Goal: Find specific page/section: Find specific page/section

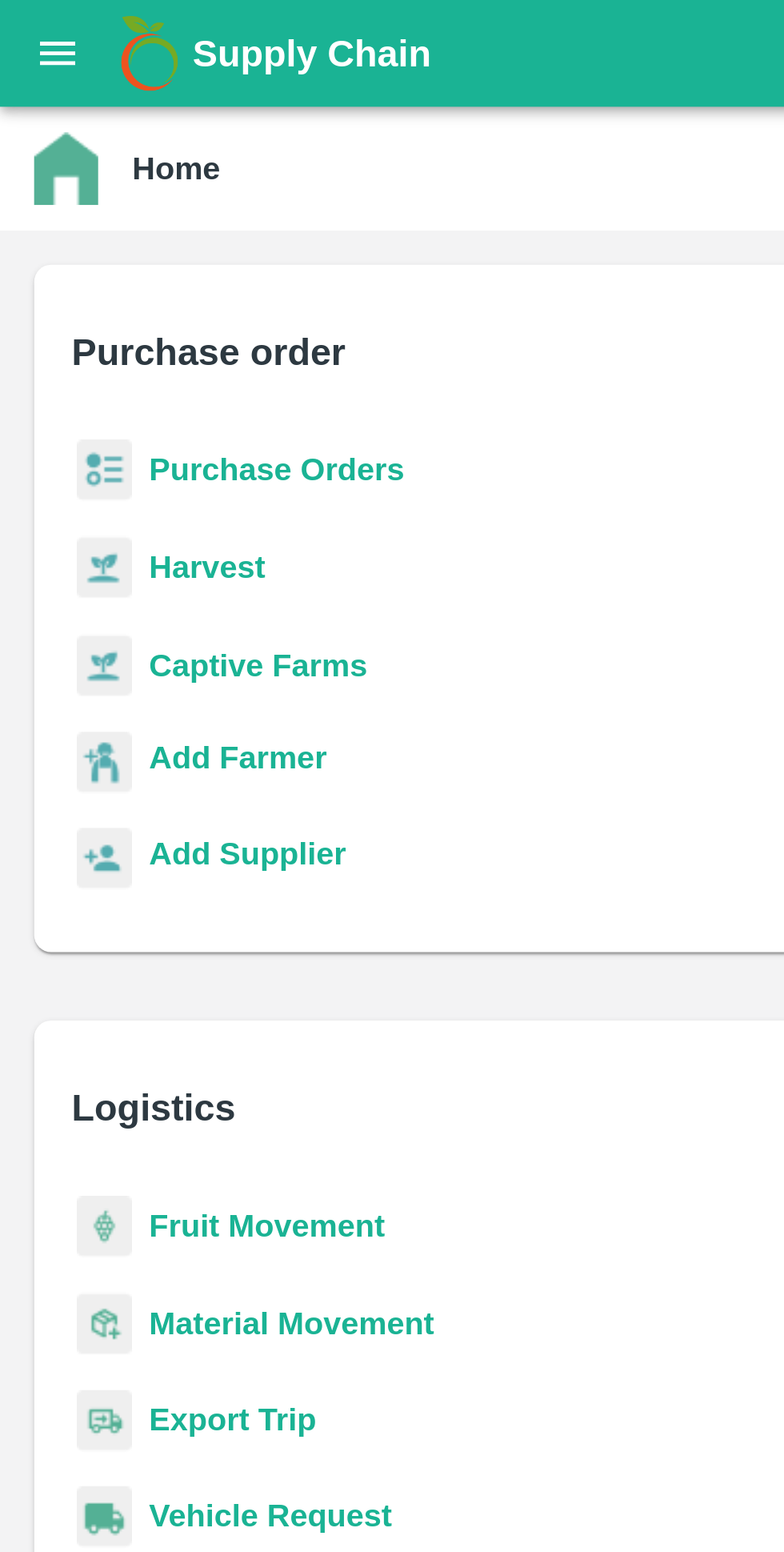
click at [109, 177] on b "Purchase Orders" at bounding box center [104, 176] width 96 height 13
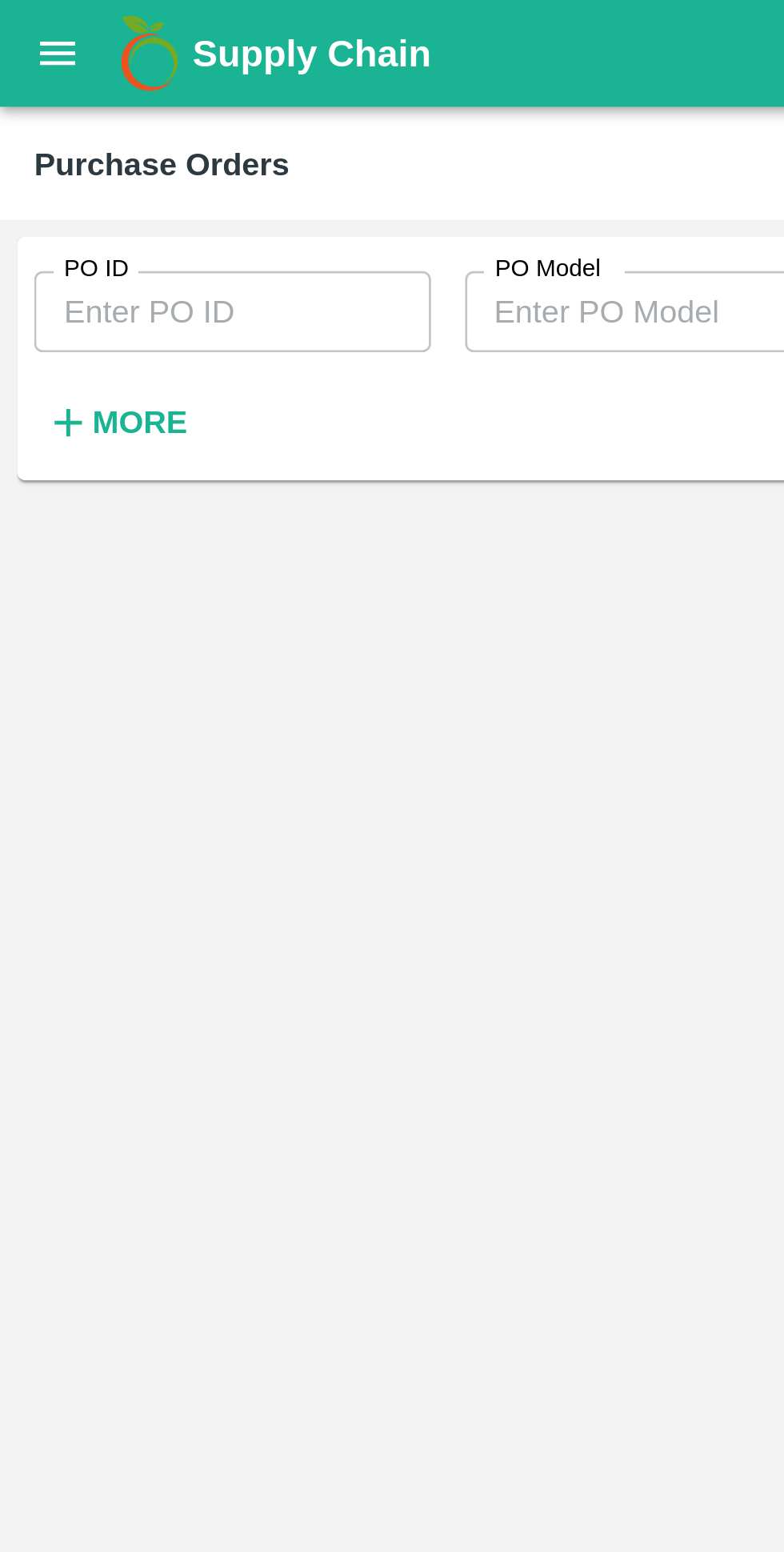
click at [20, 21] on icon "open drawer" at bounding box center [22, 20] width 18 height 18
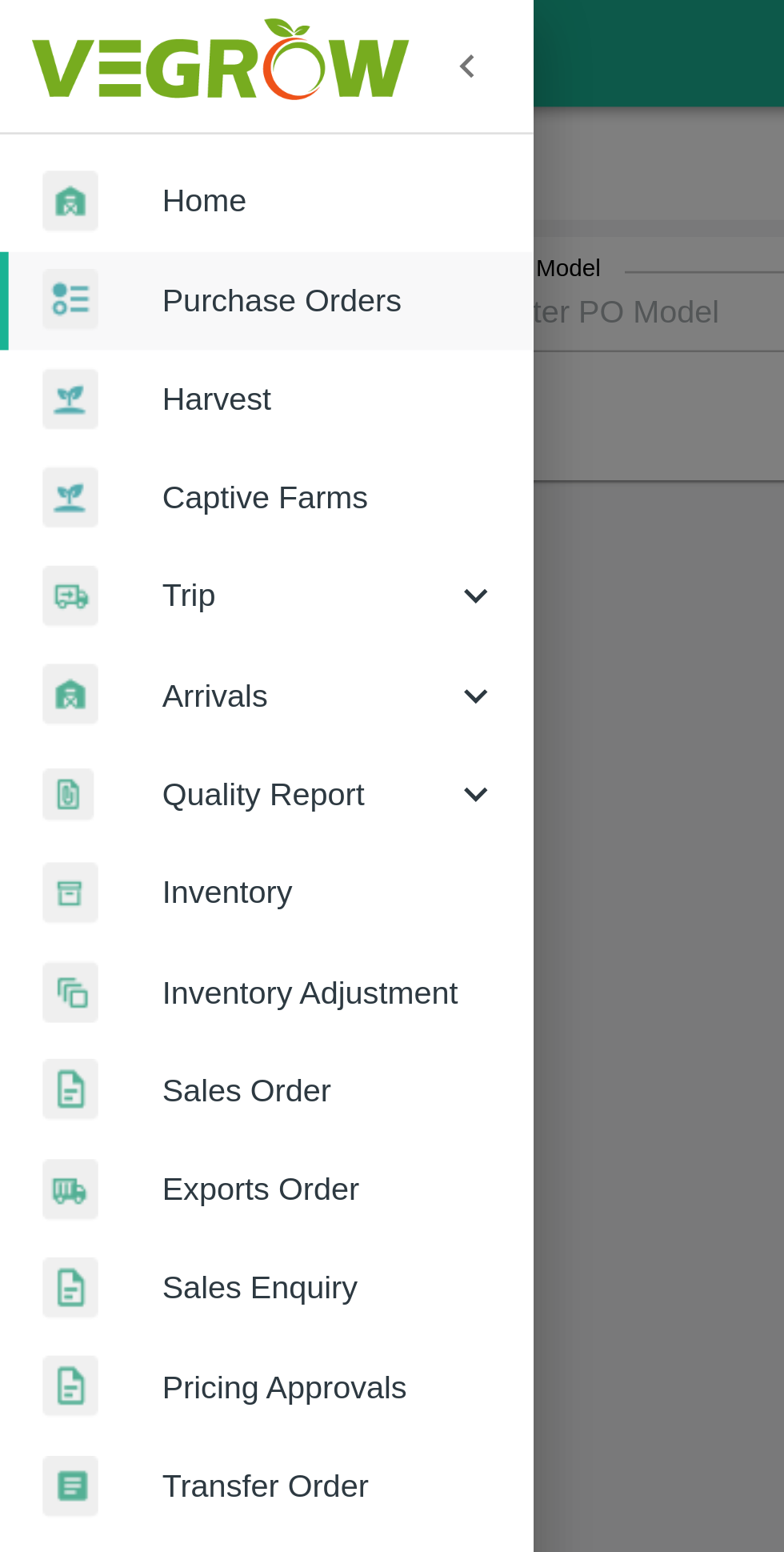
click at [100, 81] on span "Home" at bounding box center [124, 75] width 126 height 18
